Goal: Task Accomplishment & Management: Manage account settings

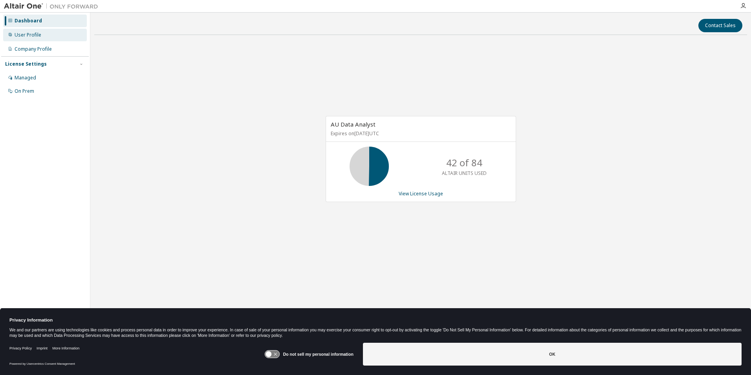
click at [26, 39] on div "User Profile" at bounding box center [45, 35] width 84 height 13
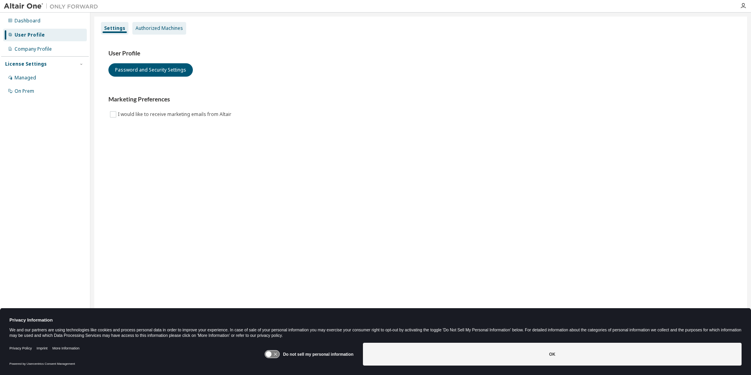
click at [158, 28] on div "Authorized Machines" at bounding box center [160, 28] width 48 height 6
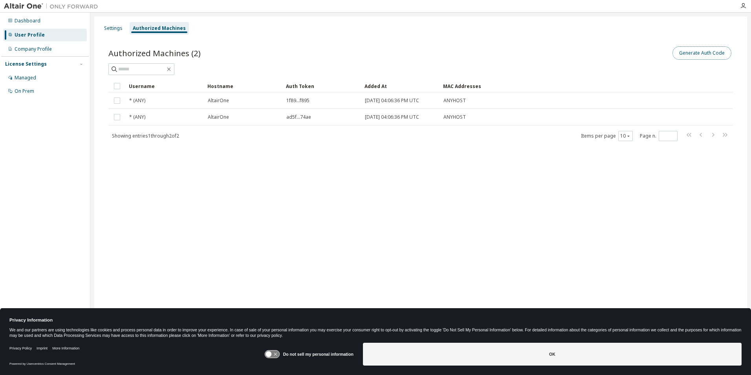
click at [690, 56] on button "Generate Auth Code" at bounding box center [702, 52] width 59 height 13
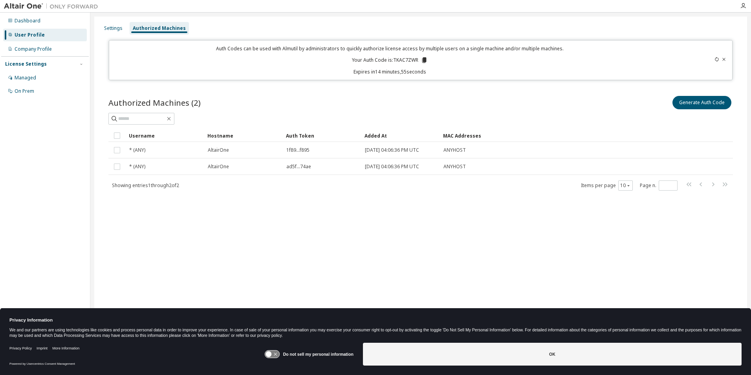
click at [423, 60] on icon at bounding box center [424, 60] width 4 height 6
click at [113, 26] on div "Settings" at bounding box center [113, 28] width 18 height 6
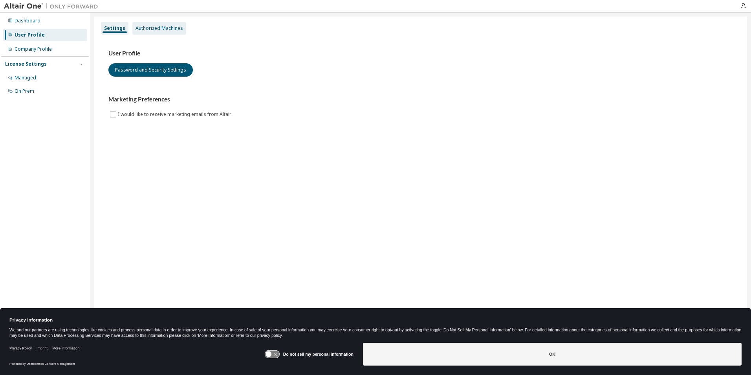
click at [149, 26] on div "Authorized Machines" at bounding box center [160, 28] width 48 height 6
